Goal: Task Accomplishment & Management: Manage account settings

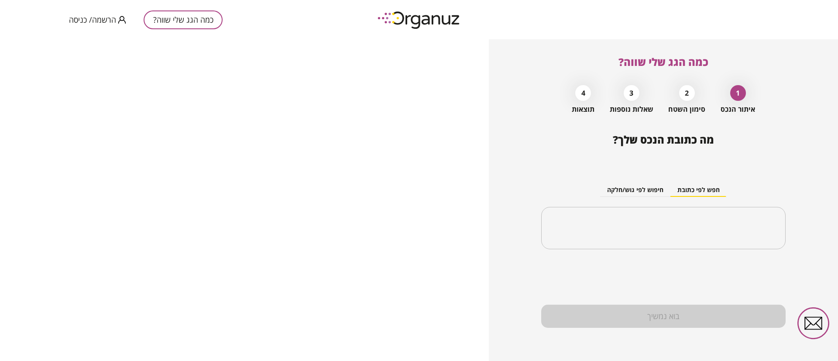
click at [101, 17] on span "הרשמה/ כניסה" at bounding box center [92, 19] width 47 height 9
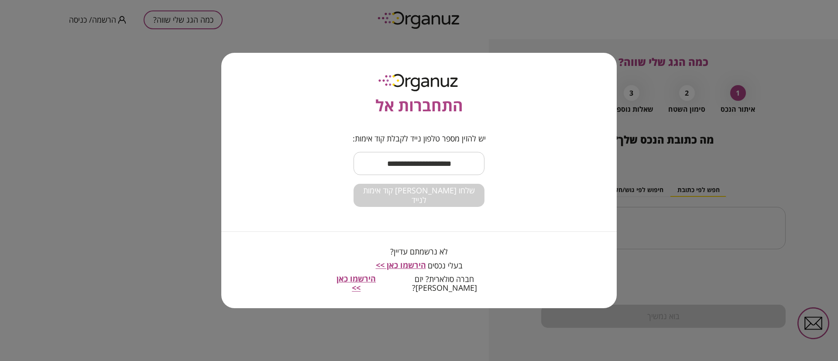
click at [423, 168] on input "text" at bounding box center [418, 164] width 131 height 26
type input "**********"
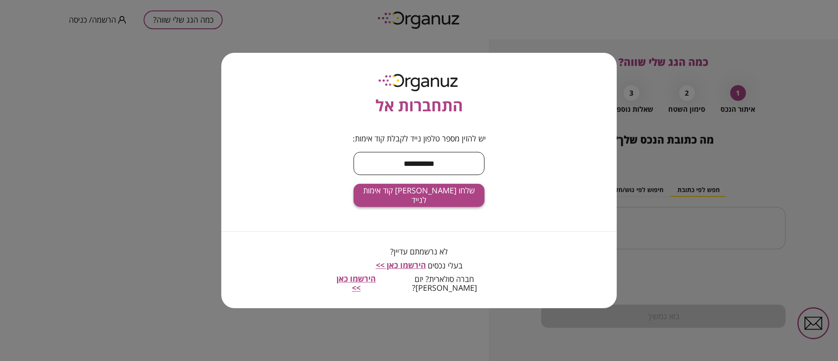
click at [433, 197] on span "שלחו [PERSON_NAME] קוד אימות לנייד" at bounding box center [418, 195] width 117 height 19
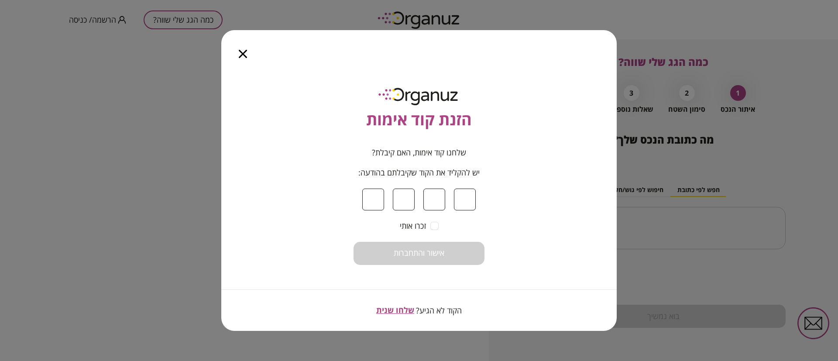
type input "*"
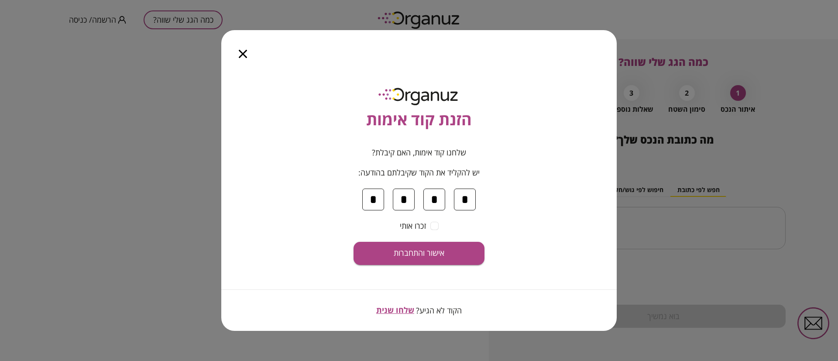
type input "*"
click at [427, 253] on span "אישור והתחברות" at bounding box center [419, 253] width 51 height 10
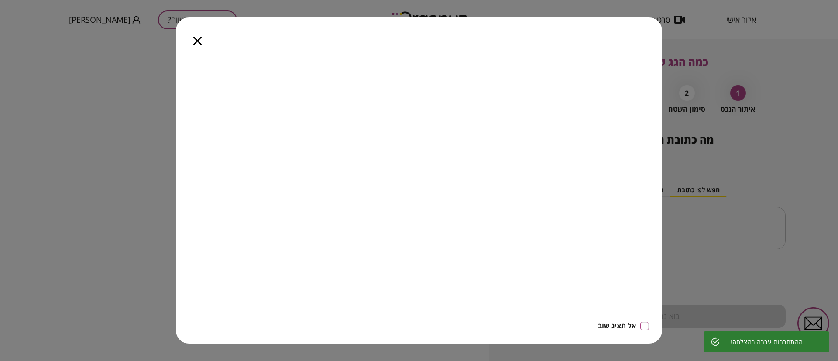
click at [197, 40] on icon "button" at bounding box center [197, 41] width 8 height 8
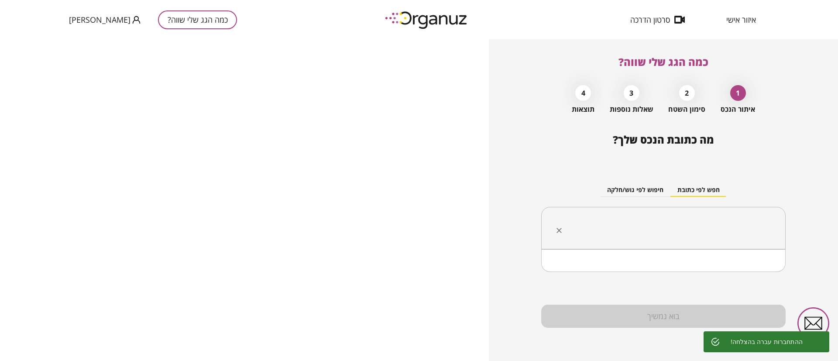
click at [677, 224] on input "text" at bounding box center [666, 228] width 217 height 22
paste input "**********"
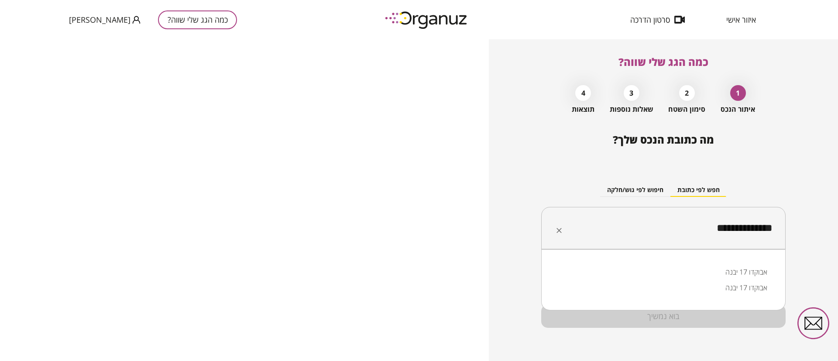
click at [743, 272] on li "אבוקדו 17 יבנה" at bounding box center [663, 272] width 222 height 16
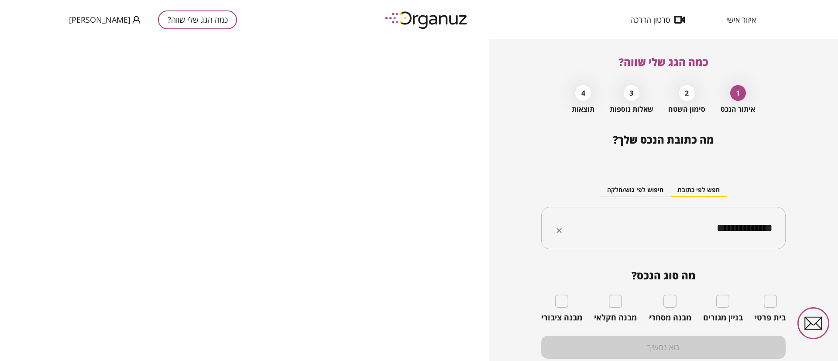
type input "**********"
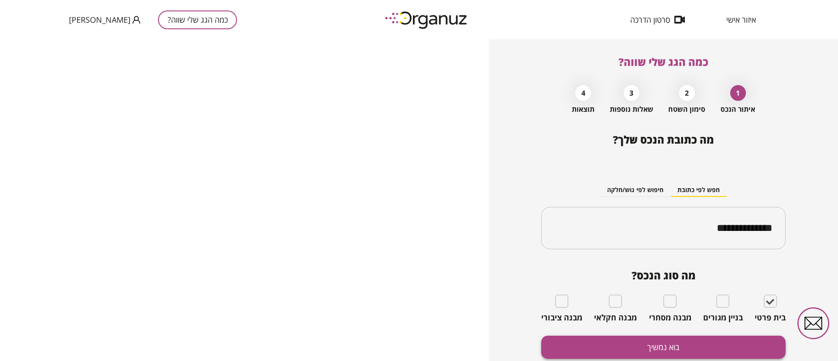
click at [729, 339] on button "בוא נמשיך" at bounding box center [663, 346] width 244 height 23
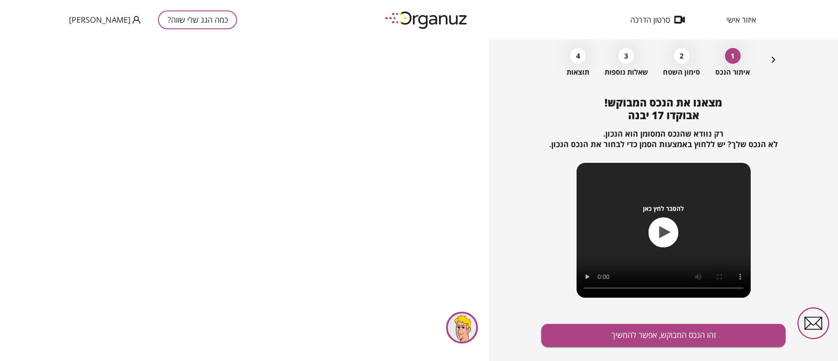
scroll to position [56, 0]
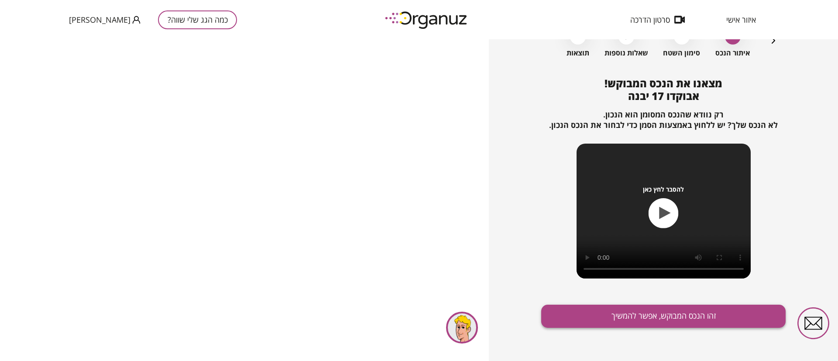
click at [629, 306] on button "זהו הנכס המבוקש, אפשר להמשיך" at bounding box center [663, 316] width 244 height 23
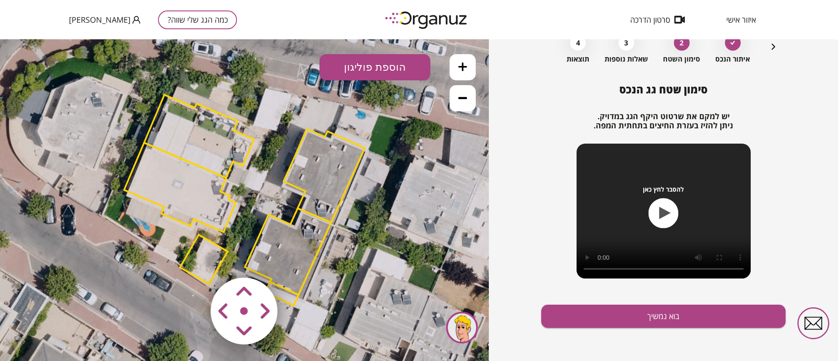
click at [316, 158] on polygon at bounding box center [324, 175] width 81 height 93
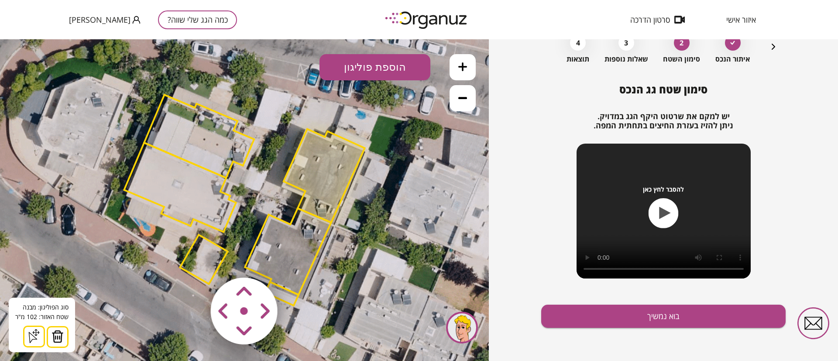
click at [58, 338] on img at bounding box center [57, 336] width 12 height 13
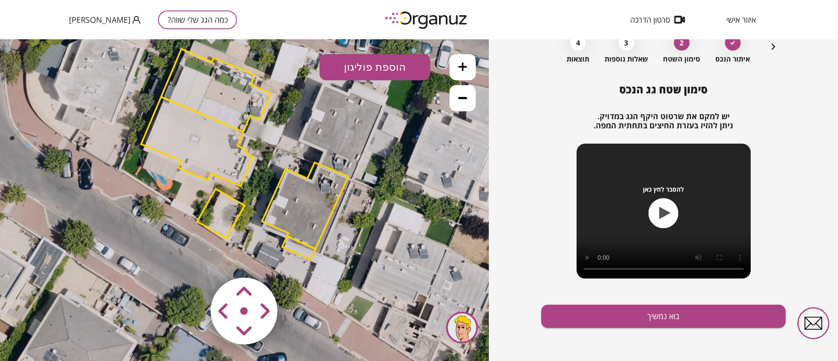
drag, startPoint x: 176, startPoint y: 238, endPoint x: 197, endPoint y: 178, distance: 64.2
click at [197, 178] on icon at bounding box center [261, 157] width 746 height 746
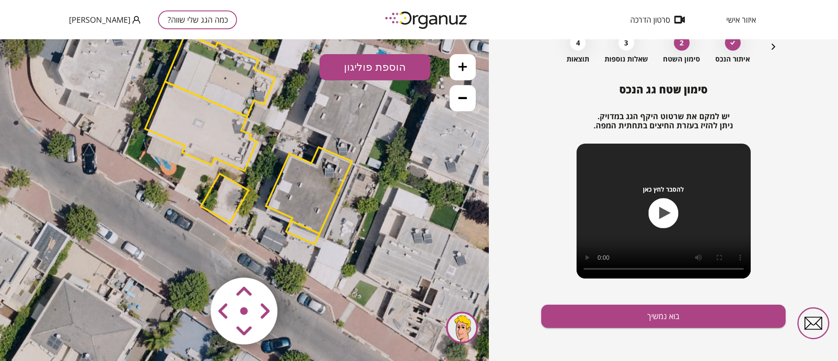
click at [312, 185] on polygon at bounding box center [309, 190] width 86 height 86
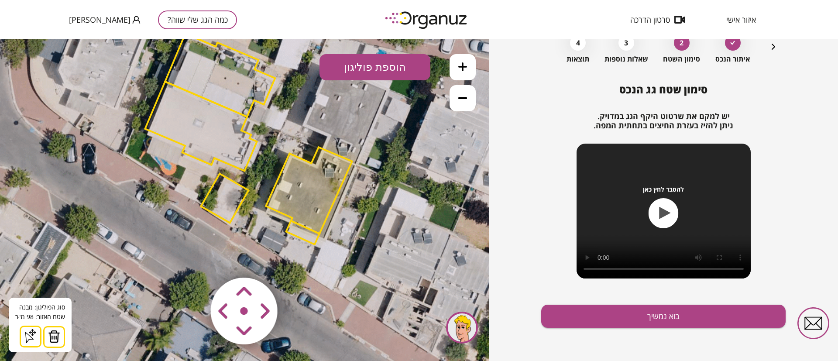
click at [59, 334] on button at bounding box center [54, 337] width 22 height 22
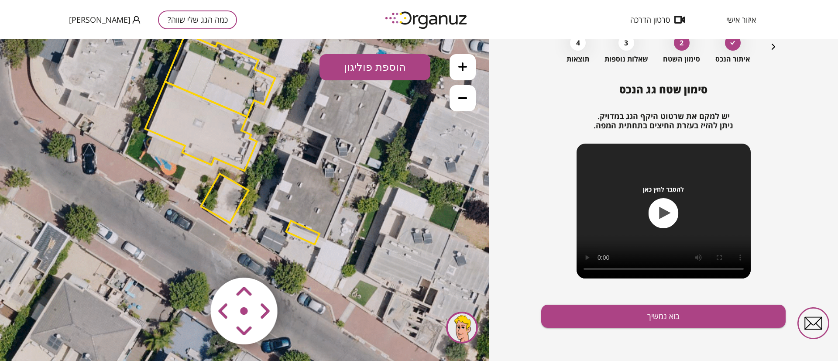
click at [291, 228] on polygon at bounding box center [302, 233] width 33 height 24
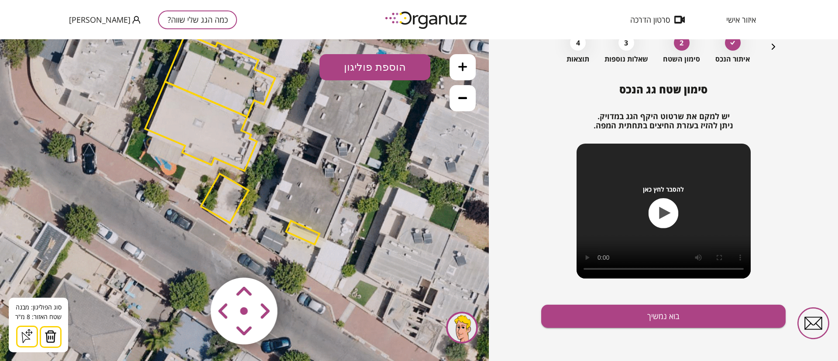
click at [55, 332] on img at bounding box center [50, 336] width 12 height 13
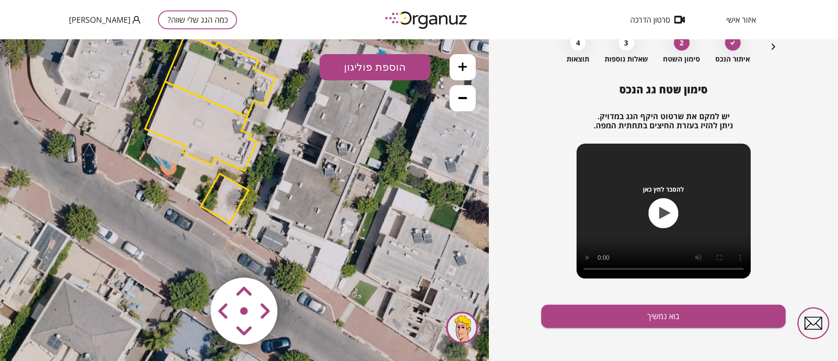
click at [226, 183] on polygon at bounding box center [225, 198] width 48 height 49
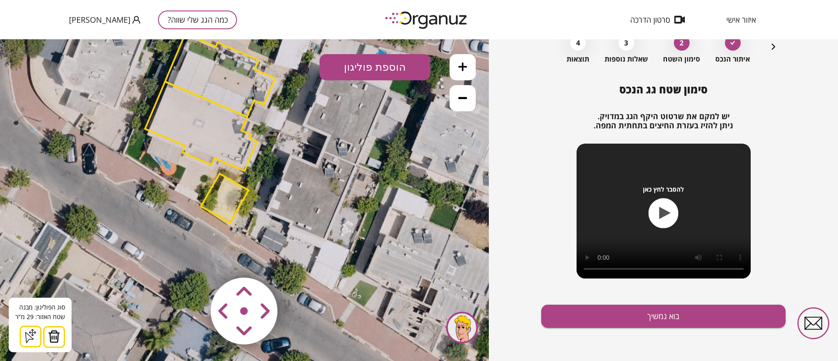
click at [58, 334] on img at bounding box center [54, 336] width 12 height 13
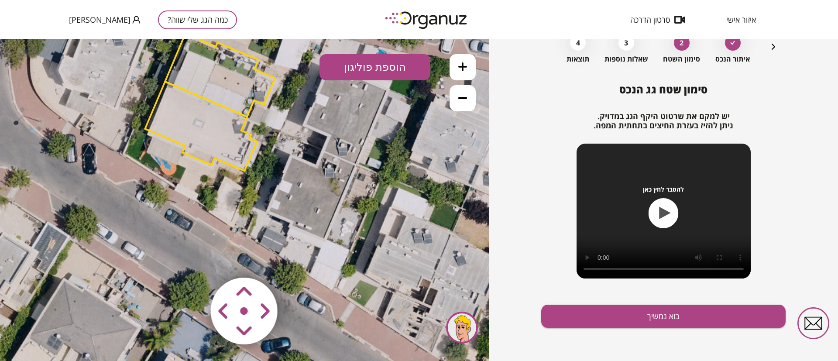
click at [205, 134] on polygon at bounding box center [201, 126] width 112 height 89
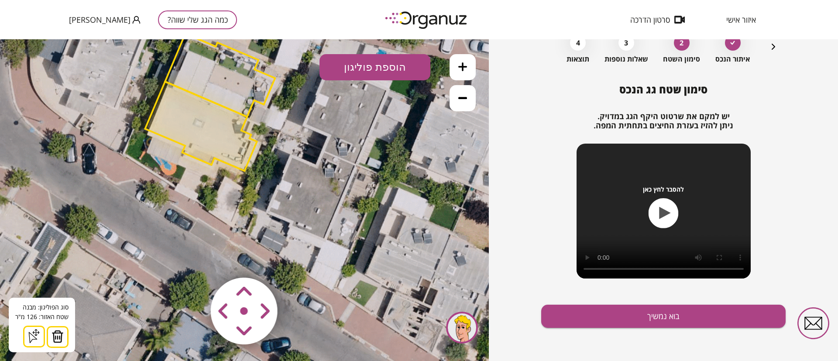
click at [61, 335] on img at bounding box center [57, 336] width 12 height 13
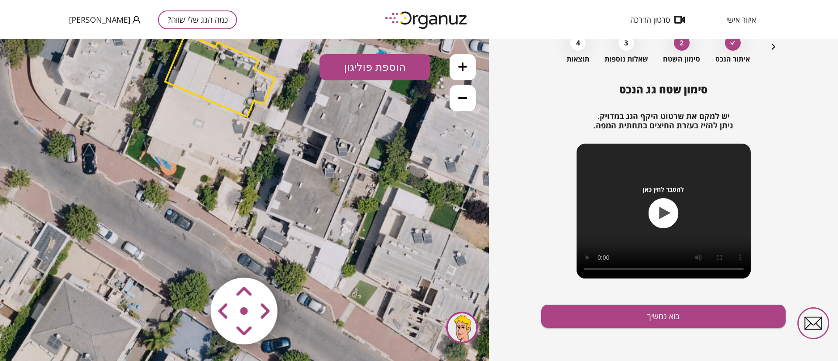
click at [216, 71] on polygon at bounding box center [220, 75] width 110 height 83
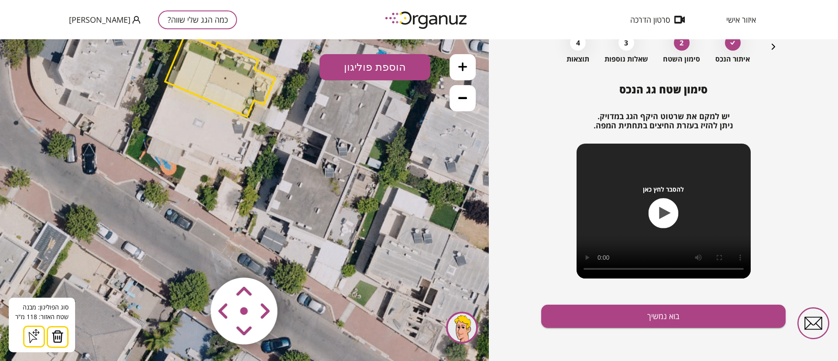
click at [61, 334] on img at bounding box center [57, 336] width 12 height 13
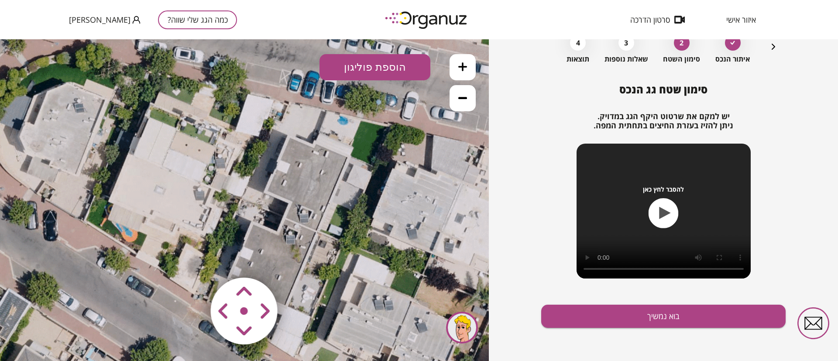
drag, startPoint x: 164, startPoint y: 181, endPoint x: 125, endPoint y: 248, distance: 77.2
click at [125, 248] on icon at bounding box center [226, 209] width 746 height 746
click at [467, 65] on button at bounding box center [462, 67] width 26 height 26
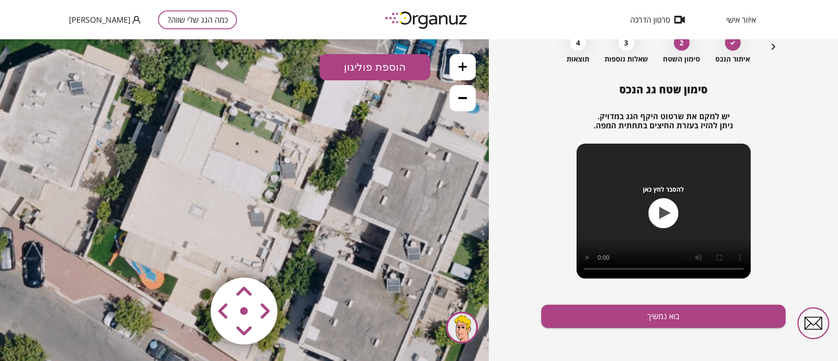
drag, startPoint x: 224, startPoint y: 209, endPoint x: 304, endPoint y: 235, distance: 84.0
click at [304, 235] on icon at bounding box center [297, 238] width 1119 height 1119
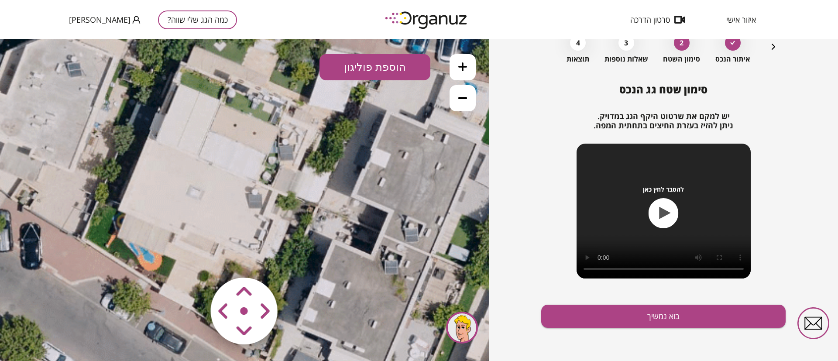
drag, startPoint x: 315, startPoint y: 243, endPoint x: 307, endPoint y: 204, distance: 39.6
click at [307, 204] on icon at bounding box center [295, 220] width 1119 height 1119
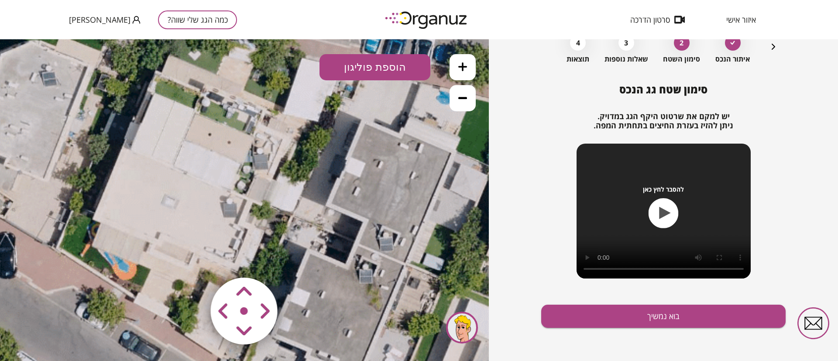
drag, startPoint x: 315, startPoint y: 213, endPoint x: 294, endPoint y: 243, distance: 35.8
click at [294, 243] on icon at bounding box center [269, 229] width 1119 height 1119
drag, startPoint x: 464, startPoint y: 94, endPoint x: 460, endPoint y: 96, distance: 5.1
click at [464, 93] on icon at bounding box center [462, 97] width 9 height 9
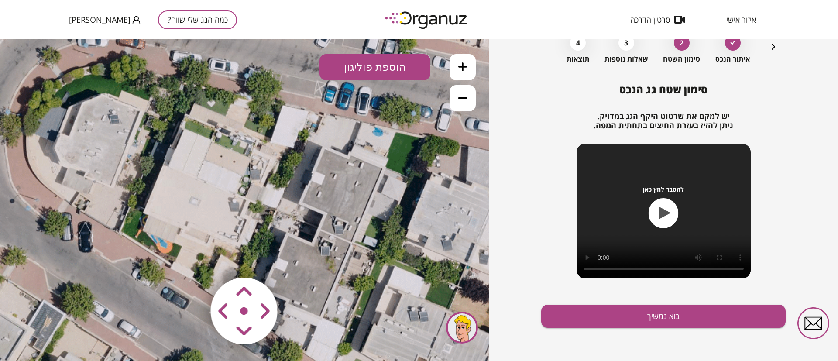
click at [382, 68] on button "הוספת פוליגון" at bounding box center [374, 67] width 111 height 26
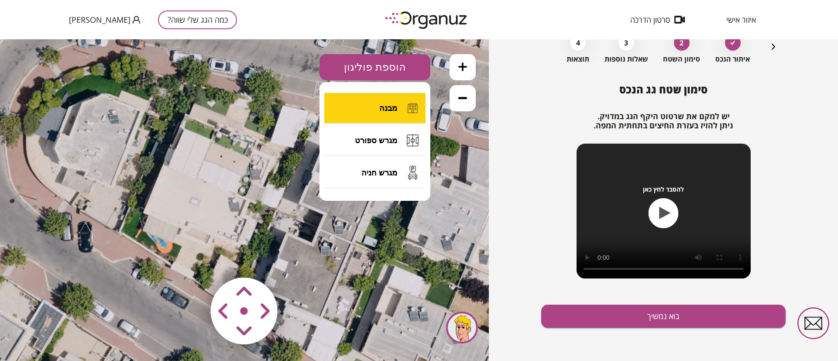
click at [388, 114] on button "מבנה" at bounding box center [374, 108] width 101 height 31
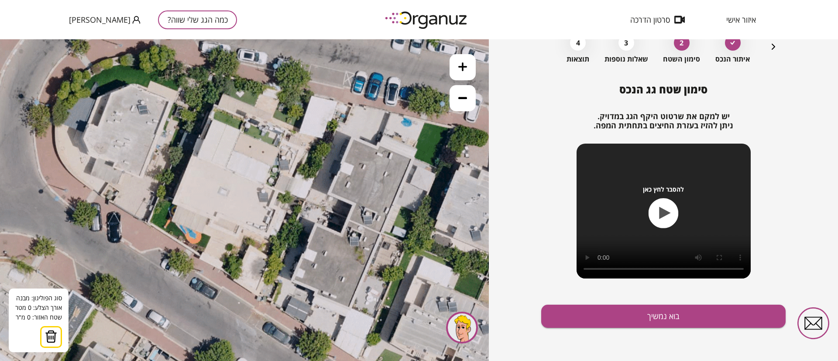
drag, startPoint x: 348, startPoint y: 229, endPoint x: 382, endPoint y: 219, distance: 35.6
click at [382, 219] on icon at bounding box center [290, 210] width 746 height 746
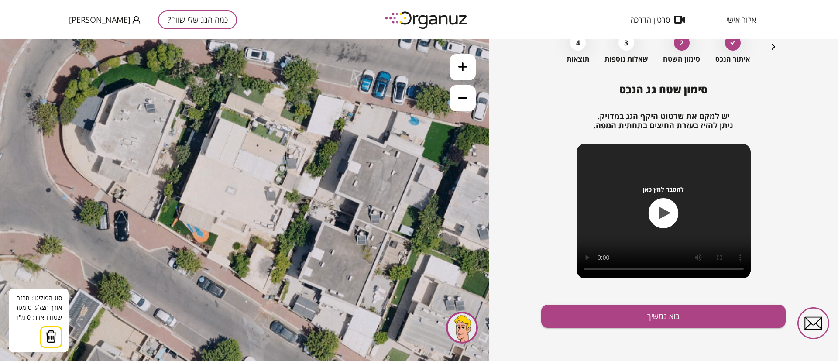
click at [462, 69] on icon at bounding box center [462, 66] width 9 height 9
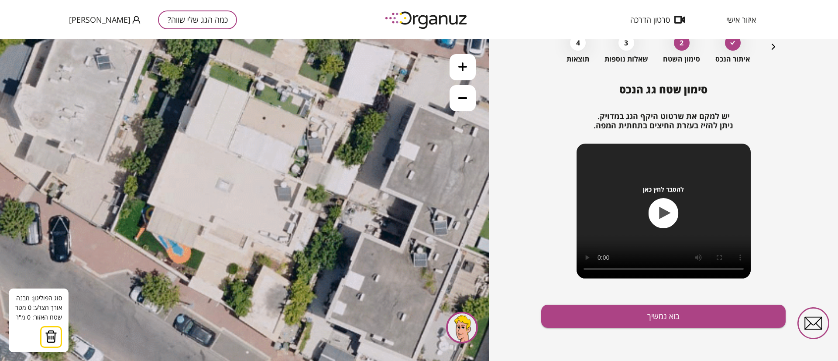
click at [98, 24] on span "[PERSON_NAME]" at bounding box center [100, 19] width 62 height 9
click at [93, 38] on li "התנתק" at bounding box center [86, 36] width 34 height 16
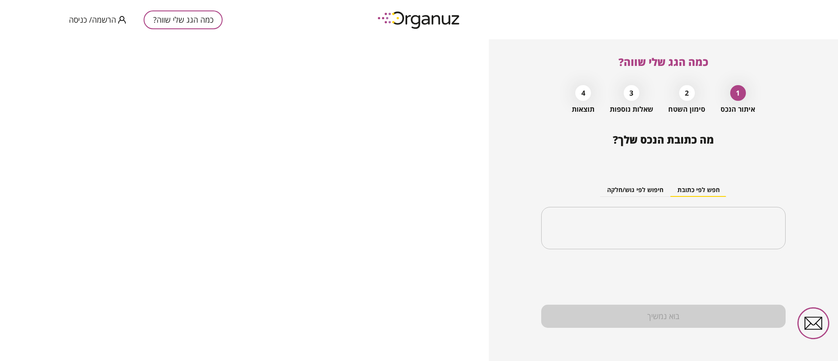
click at [113, 19] on span "הרשמה/ כניסה" at bounding box center [92, 19] width 47 height 9
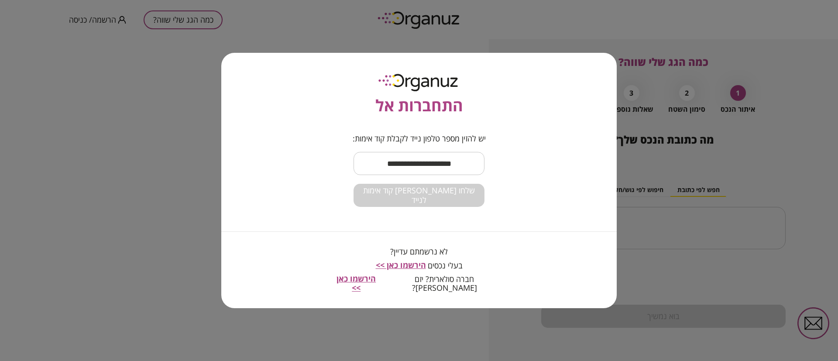
click at [539, 30] on div "התחברות אל יש להזין מספר טלפון נייד לקבלת קוד אימות: ​ שלחו [PERSON_NAME] קוד א…" at bounding box center [419, 180] width 838 height 361
click at [430, 160] on input "text" at bounding box center [418, 164] width 131 height 26
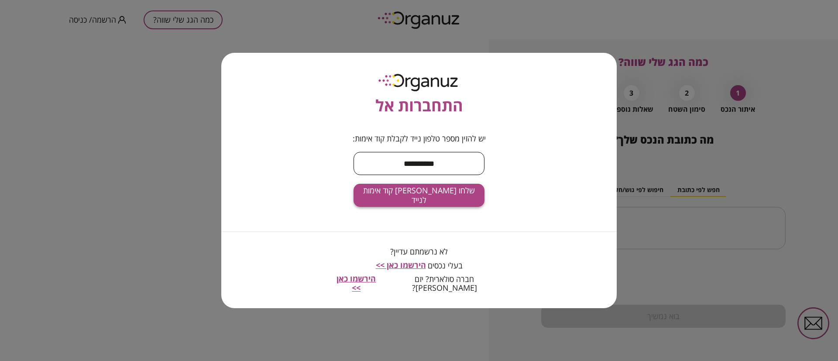
type input "**********"
click at [428, 201] on span "שלחו [PERSON_NAME] קוד אימות לנייד" at bounding box center [418, 195] width 117 height 19
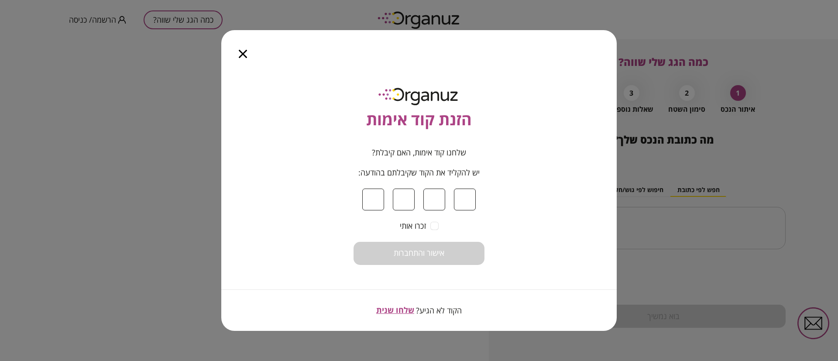
paste input "*"
type input "*"
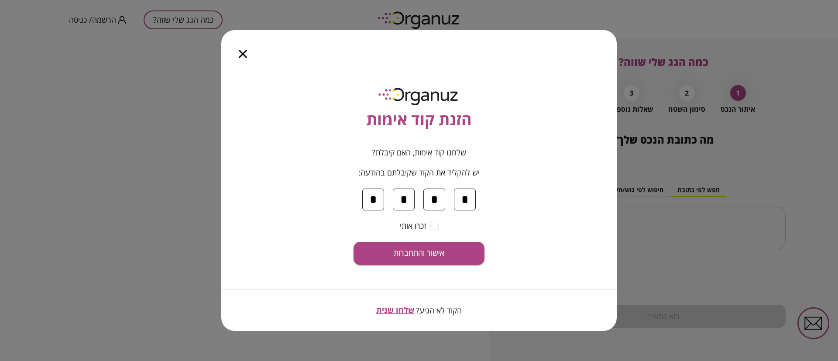
type input "*"
click at [434, 257] on span "אישור והתחברות" at bounding box center [419, 253] width 51 height 10
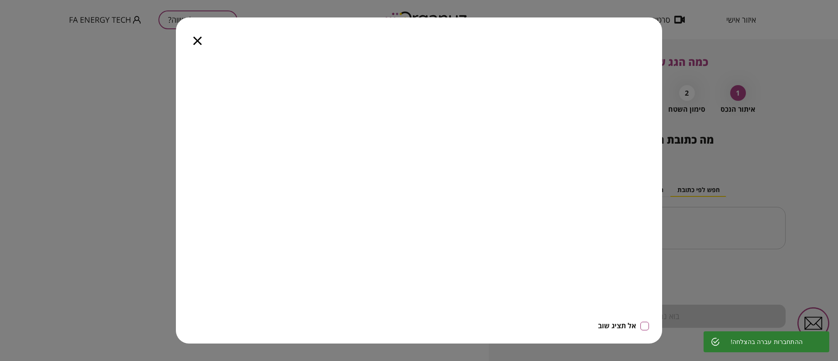
click at [197, 41] on icon "button" at bounding box center [197, 41] width 8 height 8
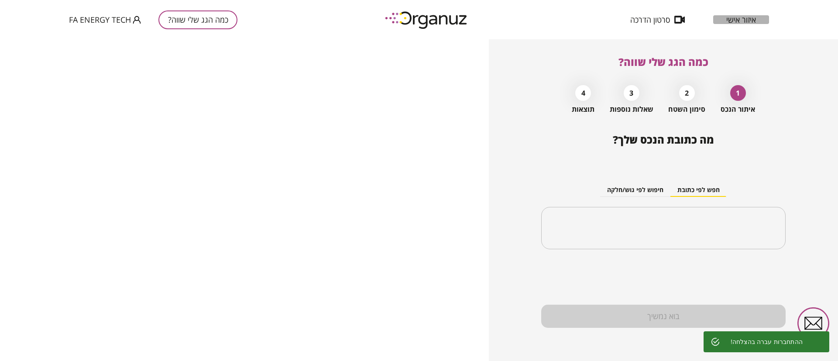
click at [740, 21] on span "איזור אישי" at bounding box center [741, 19] width 30 height 9
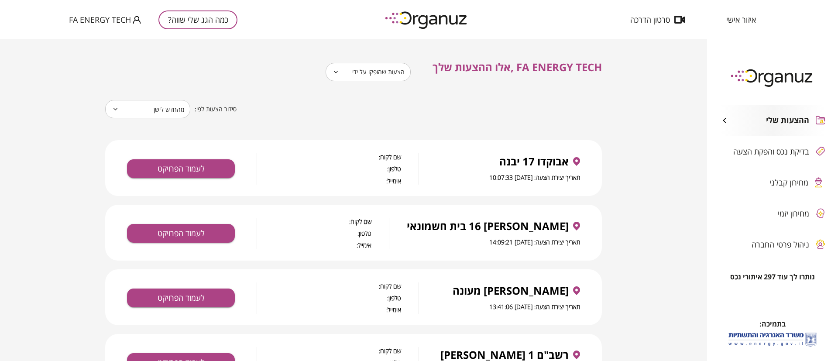
click at [775, 183] on span "מחירון קבלני" at bounding box center [788, 182] width 39 height 9
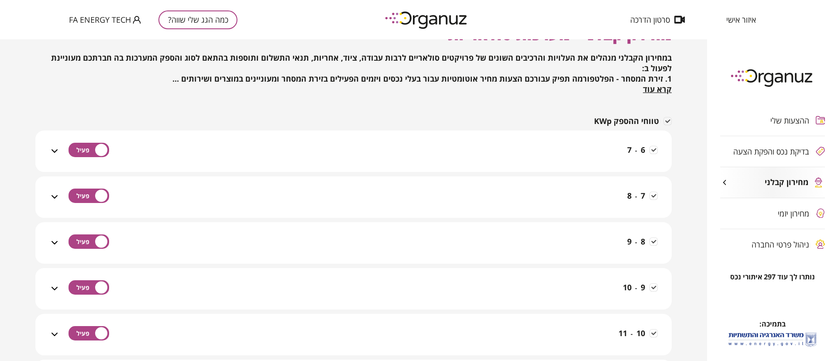
scroll to position [65, 0]
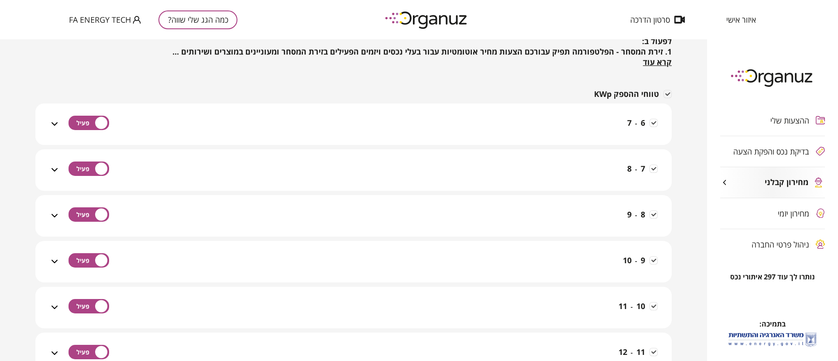
click at [53, 125] on icon at bounding box center [54, 124] width 10 height 10
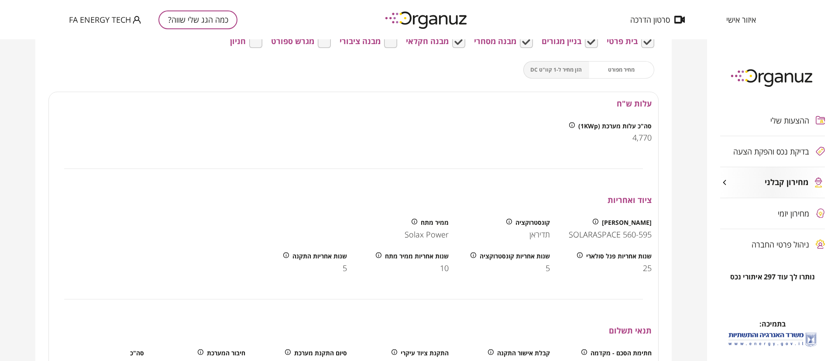
scroll to position [196, 0]
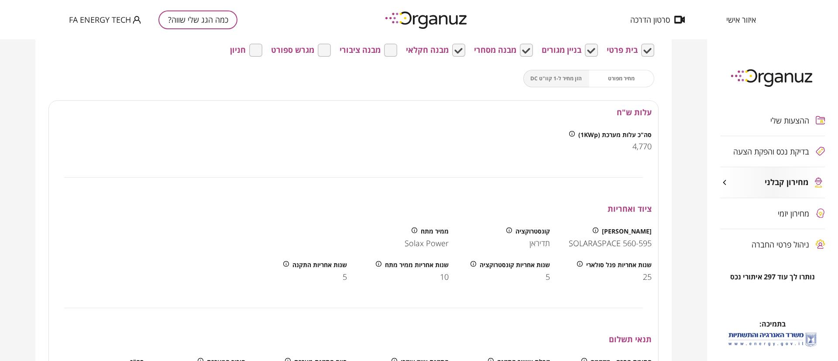
click at [617, 76] on div "מחיר מפורט הזן מחיר ל-1 קוו"ט DC" at bounding box center [588, 78] width 131 height 17
click at [559, 79] on div "מחיר מפורט הזן מחיר ל-1 קוו"ט DC" at bounding box center [588, 78] width 131 height 17
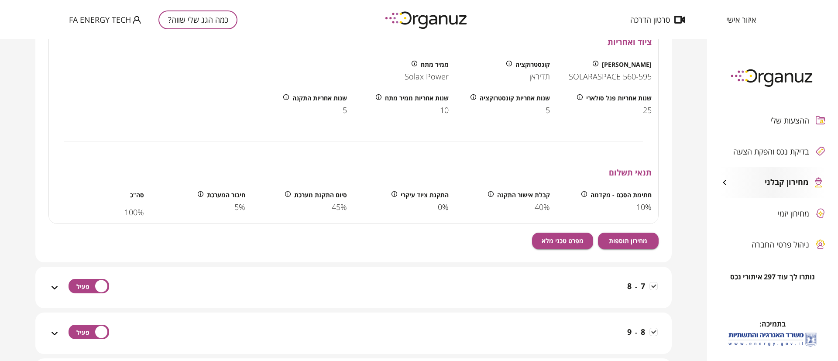
scroll to position [393, 0]
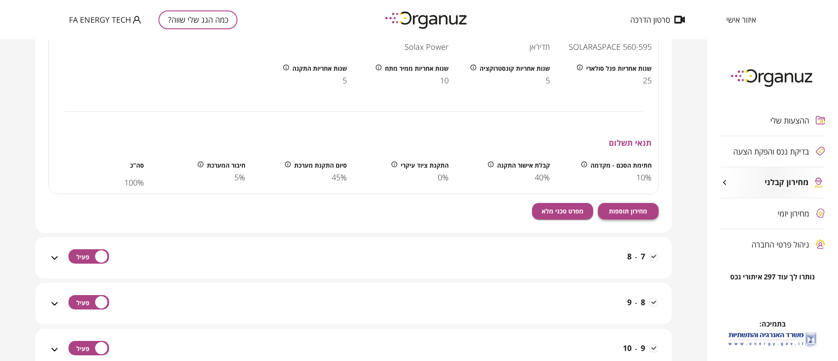
click at [621, 207] on span "מחירון תוספות" at bounding box center [628, 210] width 38 height 7
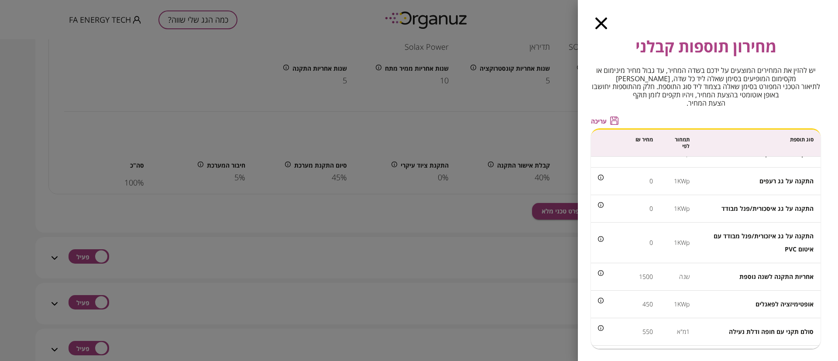
scroll to position [0, 0]
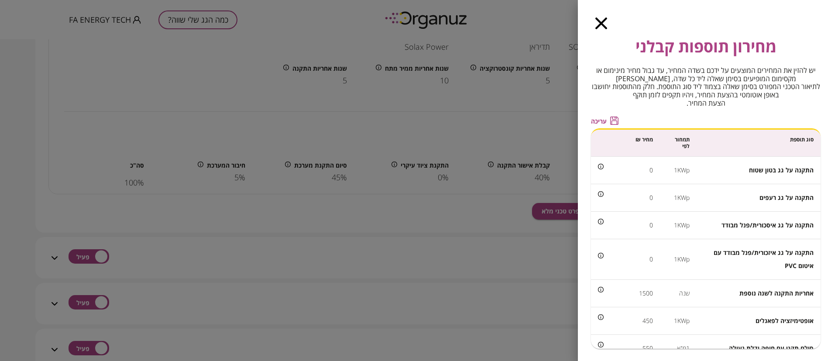
click at [653, 171] on span "0" at bounding box center [650, 170] width 3 height 8
click at [631, 169] on div "0" at bounding box center [625, 170] width 55 height 13
click at [606, 119] on span "עריכה" at bounding box center [599, 120] width 16 height 7
click at [627, 169] on input "*" at bounding box center [630, 169] width 45 height 23
click at [600, 19] on icon "button" at bounding box center [601, 23] width 12 height 12
